Goal: Information Seeking & Learning: Learn about a topic

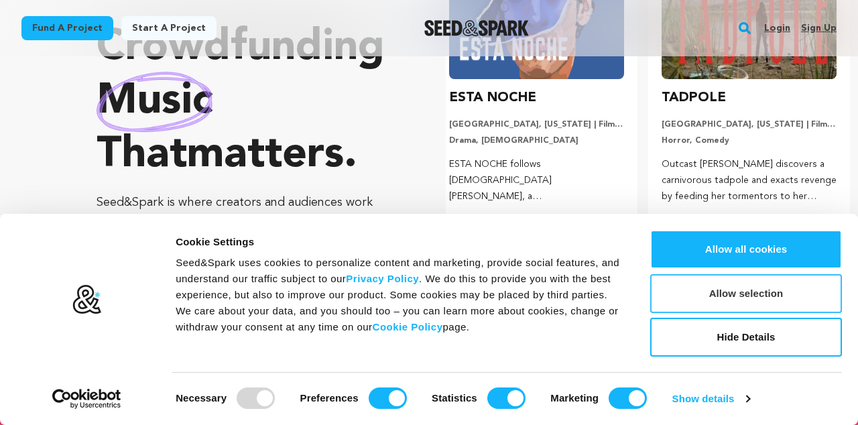
scroll to position [183, 0]
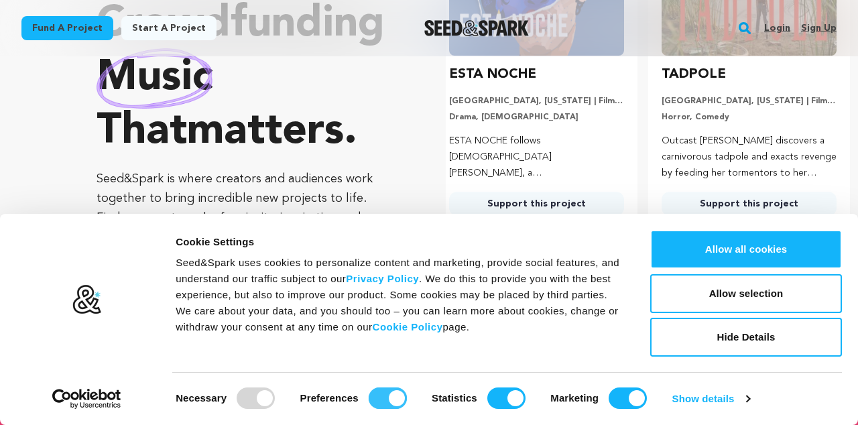
click at [397, 401] on input "Preferences" at bounding box center [388, 398] width 38 height 21
checkbox input "false"
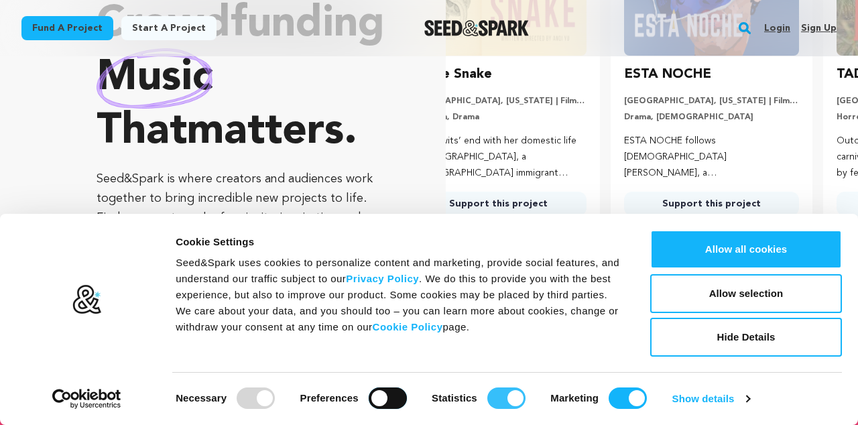
scroll to position [0, 0]
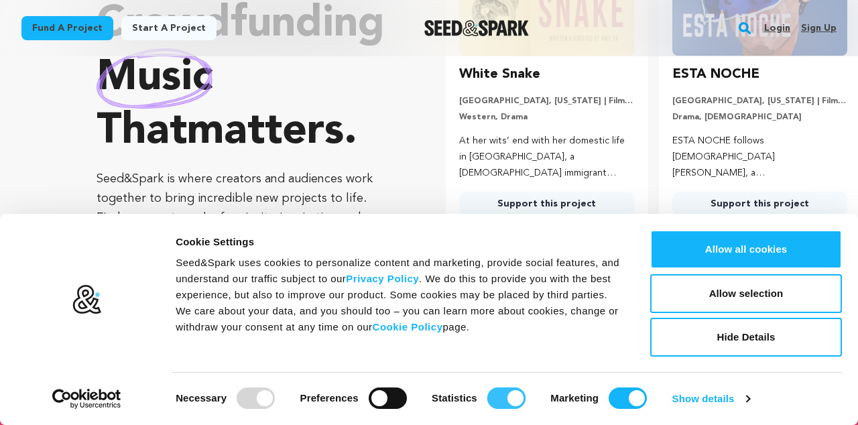
click at [513, 398] on input "Statistics" at bounding box center [506, 398] width 38 height 21
checkbox input "false"
click at [633, 399] on input "Marketing" at bounding box center [628, 398] width 38 height 21
checkbox input "false"
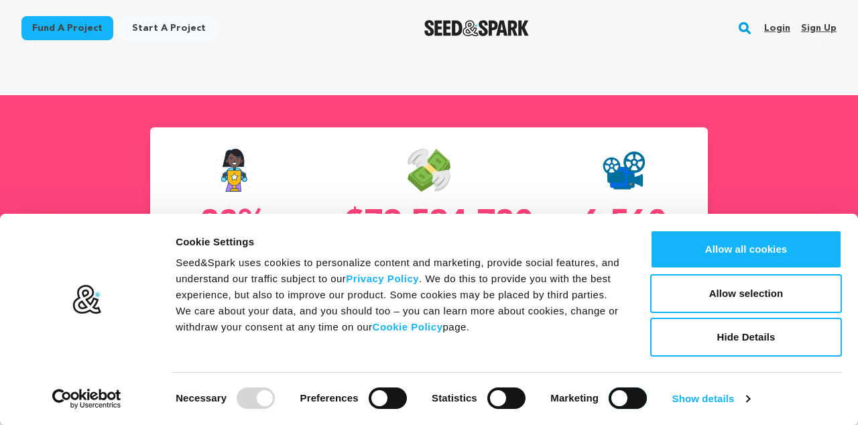
scroll to position [0, 223]
click at [703, 402] on link "Show details" at bounding box center [712, 399] width 78 height 20
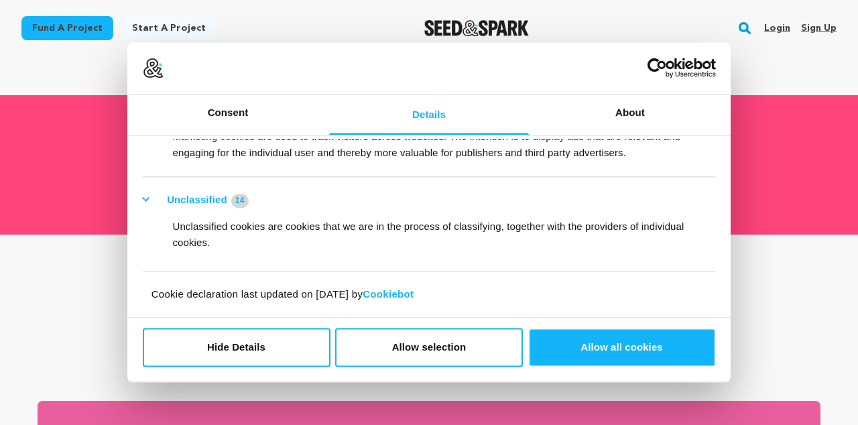
click at [148, 200] on button "Unclassified 14" at bounding box center [200, 200] width 114 height 17
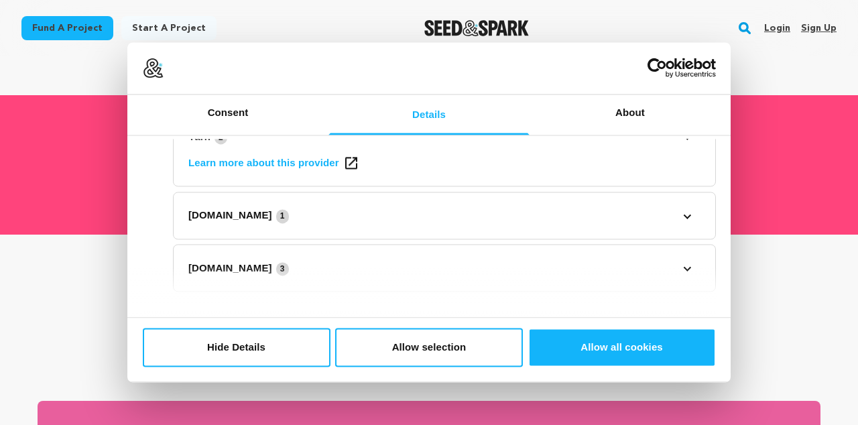
scroll to position [678, 0]
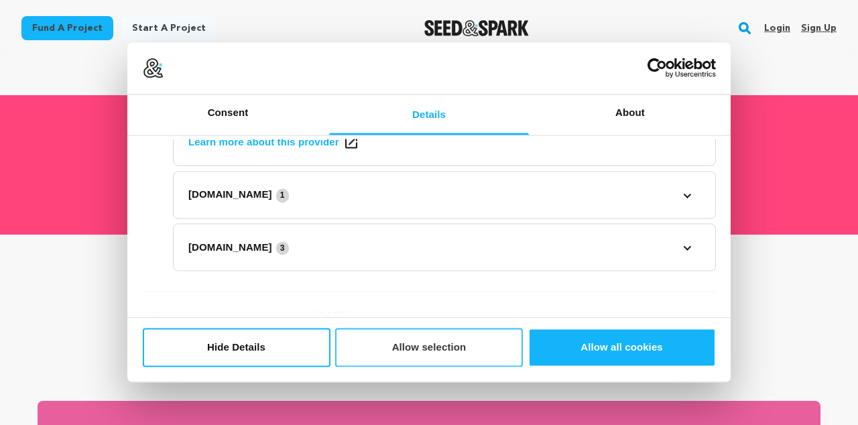
click at [436, 351] on button "Allow selection" at bounding box center [429, 347] width 188 height 39
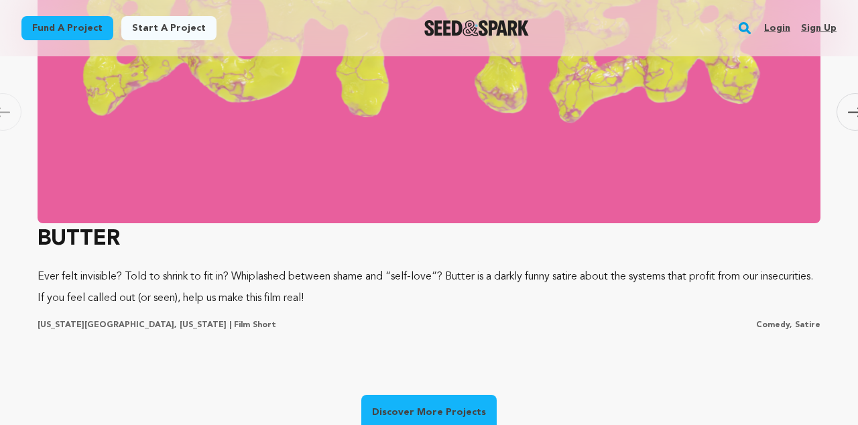
scroll to position [992, 0]
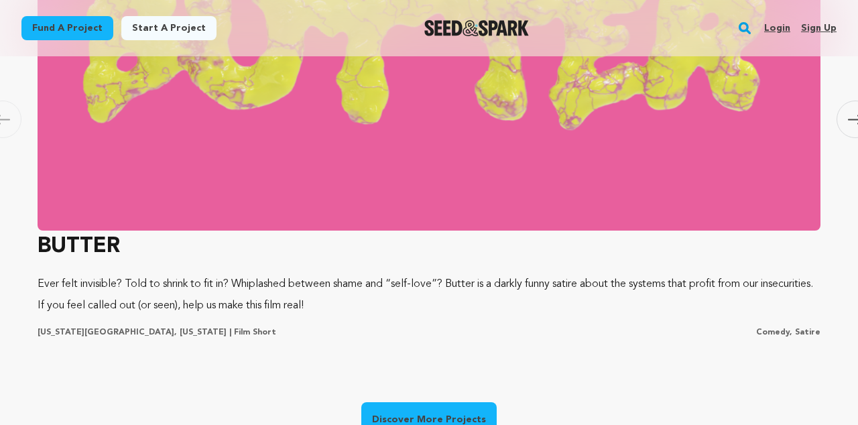
click at [90, 247] on h3 "BUTTER" at bounding box center [429, 247] width 783 height 32
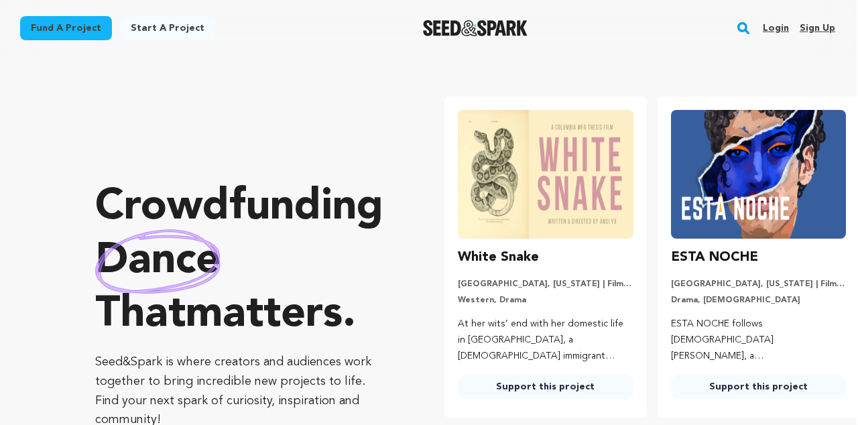
scroll to position [0, 1]
click at [779, 24] on link "Login" at bounding box center [776, 27] width 26 height 21
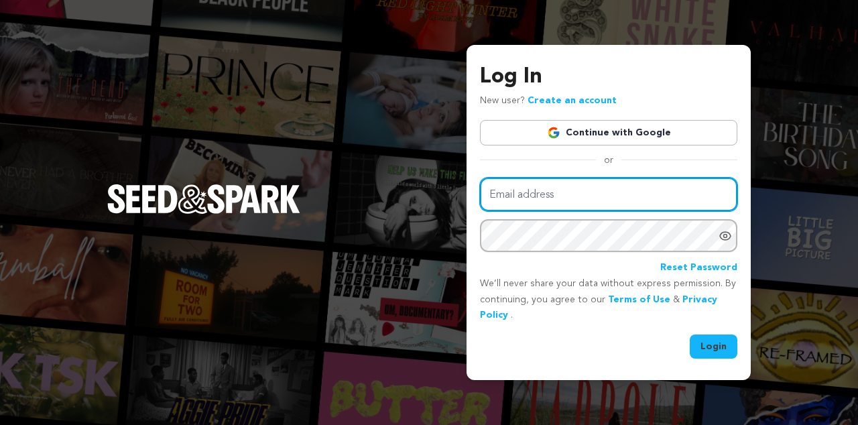
type input "keejohnson@aol.com"
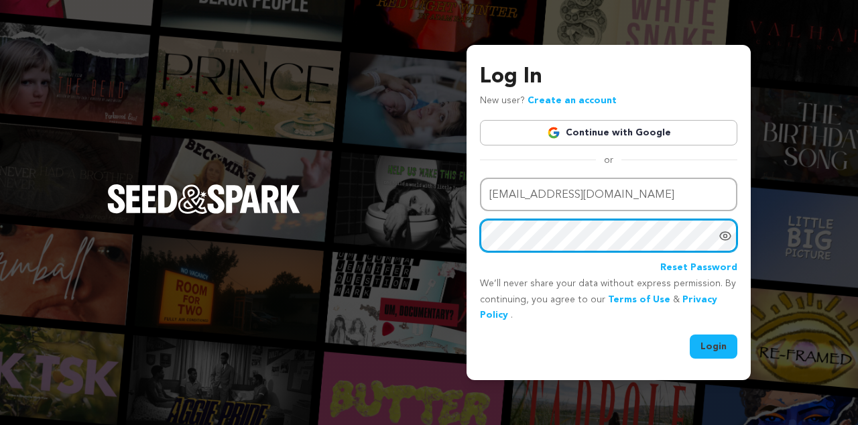
click at [714, 345] on button "Login" at bounding box center [714, 347] width 48 height 24
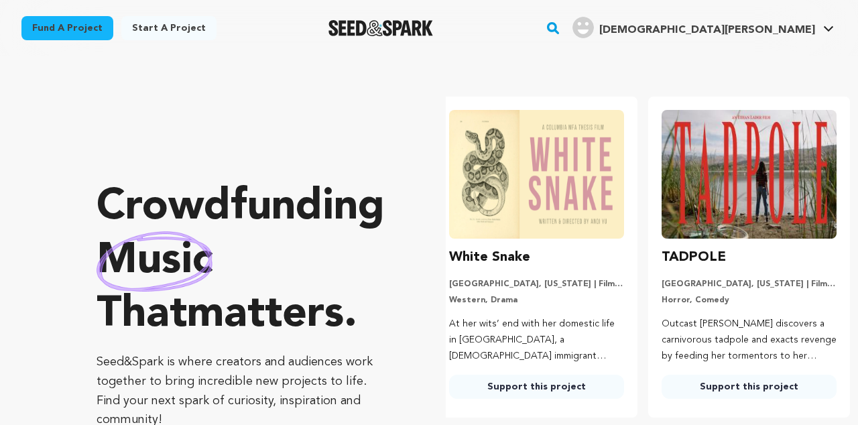
click at [561, 26] on rect "button" at bounding box center [553, 28] width 16 height 16
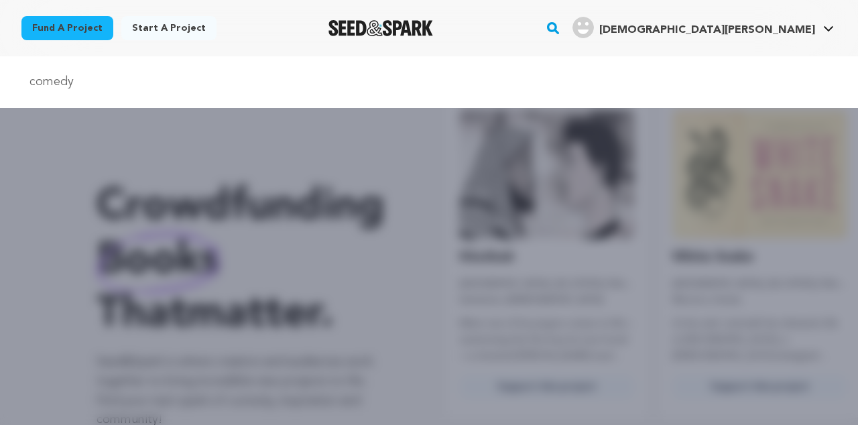
type input "comedy"
